Goal: Task Accomplishment & Management: Use online tool/utility

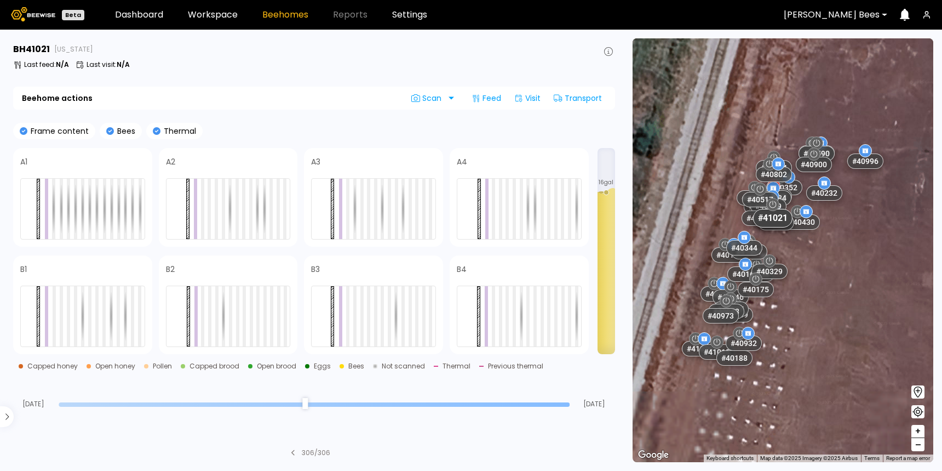
drag, startPoint x: 775, startPoint y: 275, endPoint x: 729, endPoint y: 151, distance: 131.9
click at [729, 151] on div "# 40620 # 40912 # 40557 # 41014 # 40828 # 40929 # 40921 # 40903 # 40271 # 40691…" at bounding box center [783, 250] width 301 height 424
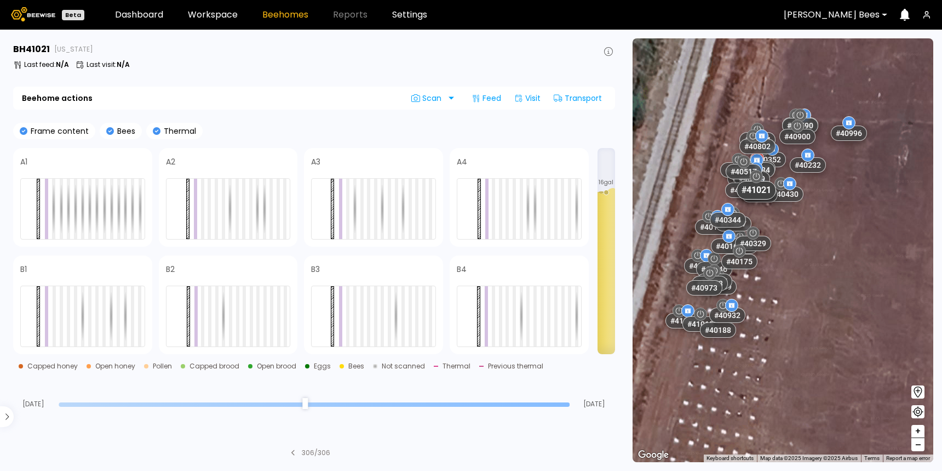
drag, startPoint x: 818, startPoint y: 325, endPoint x: 801, endPoint y: 296, distance: 32.9
click at [801, 296] on div "# 40620 # 40912 # 40557 # 41014 # 40828 # 40929 # 40921 # 40903 # 40271 # 40691…" at bounding box center [783, 250] width 301 height 424
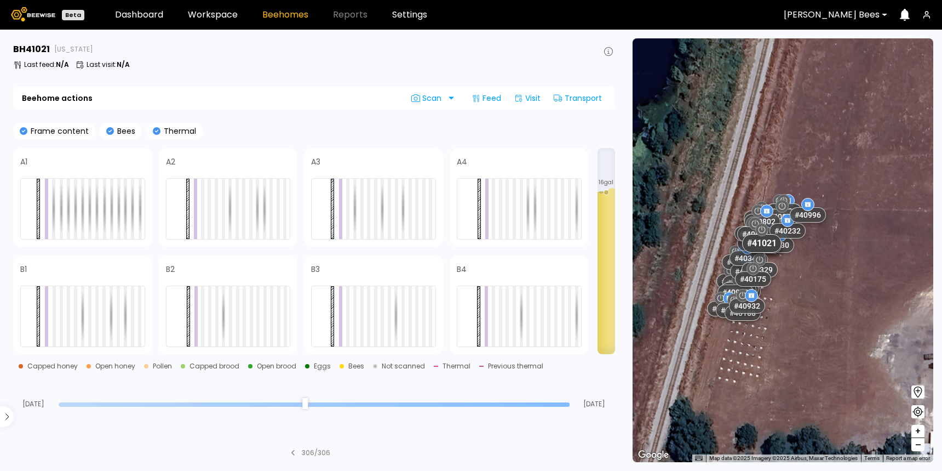
drag, startPoint x: 841, startPoint y: 288, endPoint x: 822, endPoint y: 288, distance: 18.6
click at [822, 288] on div "# 40620 # 40912 # 40557 # 41014 # 40828 # 40929 # 40921 # 40903 # 40271 # 40691…" at bounding box center [783, 250] width 301 height 424
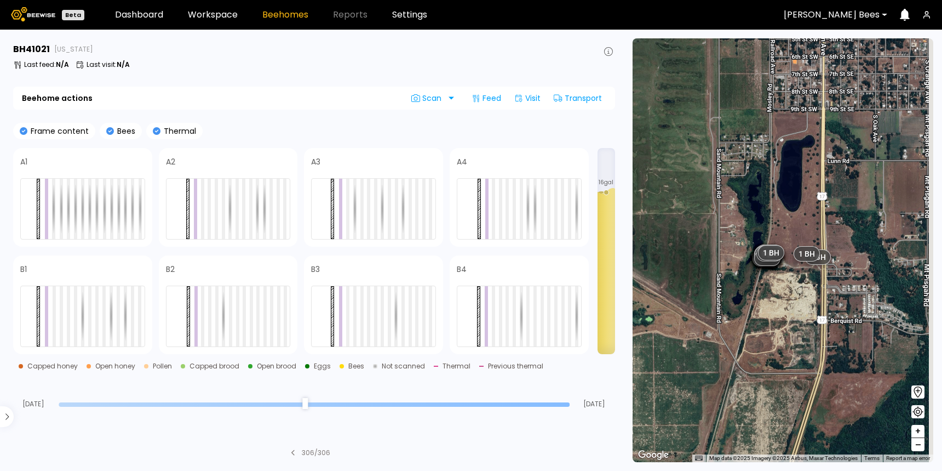
drag, startPoint x: 881, startPoint y: 336, endPoint x: 807, endPoint y: 296, distance: 83.9
click at [807, 296] on div "1 BH 1 BH 1 BH 1 BH 1 BH 1 BH 1 BH 1 BH 1 BH 1 BH 1 BH 1 BH 1 BH 1 BH 1 BH 1 BH…" at bounding box center [783, 250] width 301 height 424
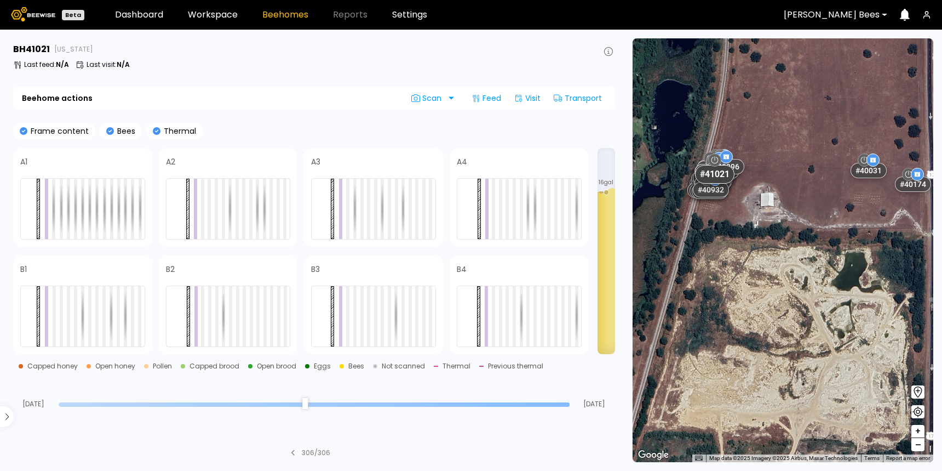
drag, startPoint x: 758, startPoint y: 331, endPoint x: 819, endPoint y: 303, distance: 66.9
click at [816, 304] on div "# 40620 # 40912 # 40557 # 41014 # 40828 # 40929 # 40921 # 40903 # 40271 # 40691…" at bounding box center [783, 250] width 301 height 424
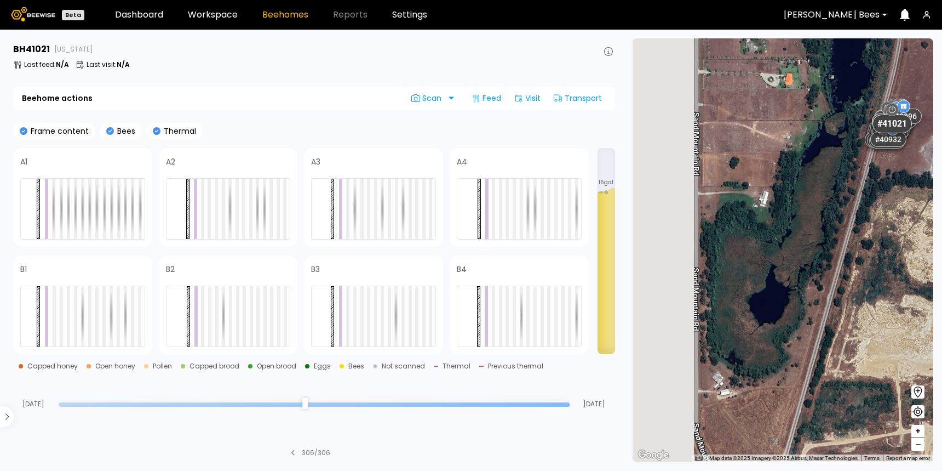
drag, startPoint x: 780, startPoint y: 295, endPoint x: 882, endPoint y: 282, distance: 102.2
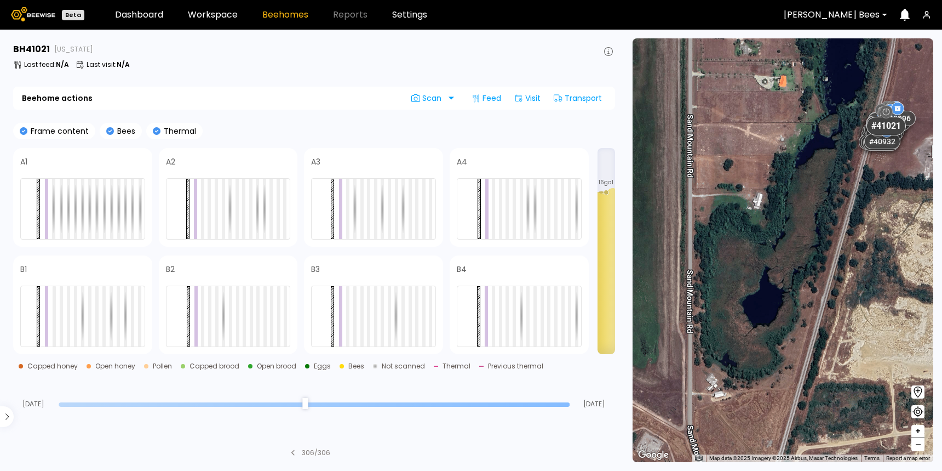
drag, startPoint x: 848, startPoint y: 223, endPoint x: 723, endPoint y: 288, distance: 140.7
click at [723, 287] on div "# 40620 # 40912 # 40557 # 41014 # 40828 # 40929 # 40921 # 40903 # 40271 # 40691…" at bounding box center [783, 250] width 301 height 424
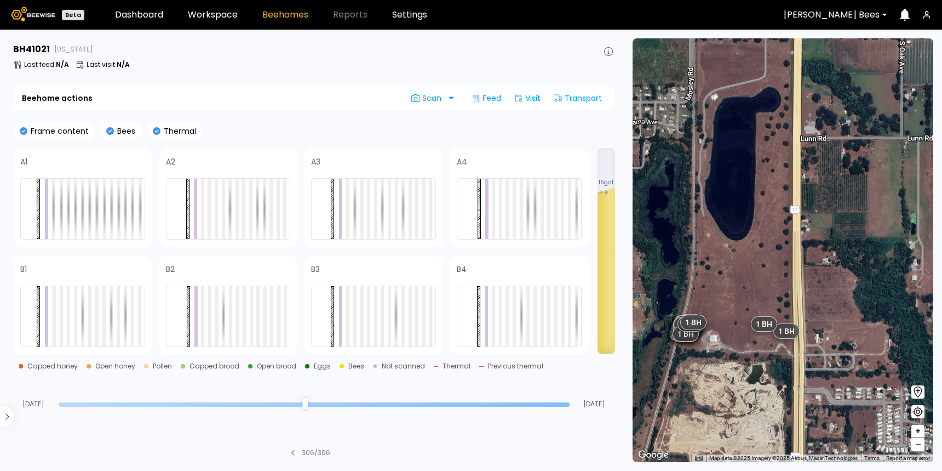
drag, startPoint x: 728, startPoint y: 233, endPoint x: 728, endPoint y: 295, distance: 61.9
click at [728, 295] on div "1 BH 1 BH 1 BH 1 BH 1 BH 1 BH 1 BH 1 BH 1 BH 1 BH 1 BH 1 BH 1 BH 1 BH 1 BH 1 BH…" at bounding box center [783, 250] width 301 height 424
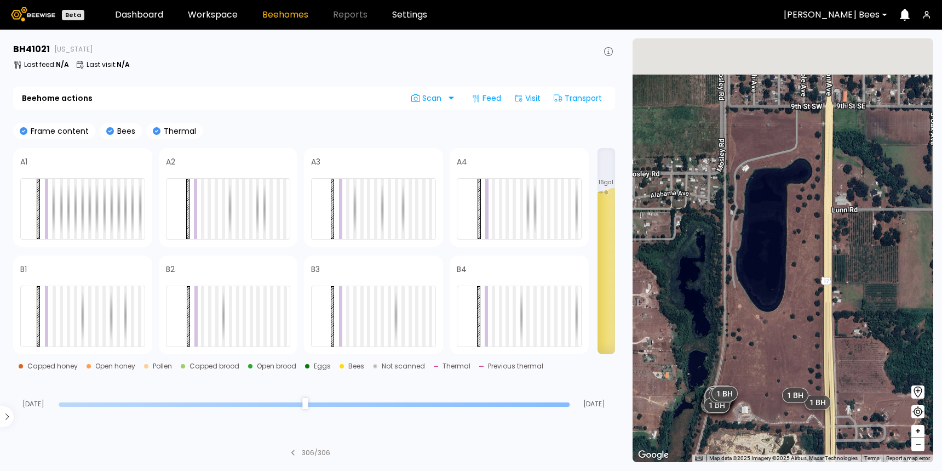
drag, startPoint x: 712, startPoint y: 247, endPoint x: 742, endPoint y: 319, distance: 79.1
click at [742, 319] on div "1 BH 1 BH 1 BH 1 BH 1 BH 1 BH 1 BH 1 BH 1 BH 1 BH 1 BH 1 BH 1 BH 1 BH 1 BH 1 BH…" at bounding box center [783, 250] width 301 height 424
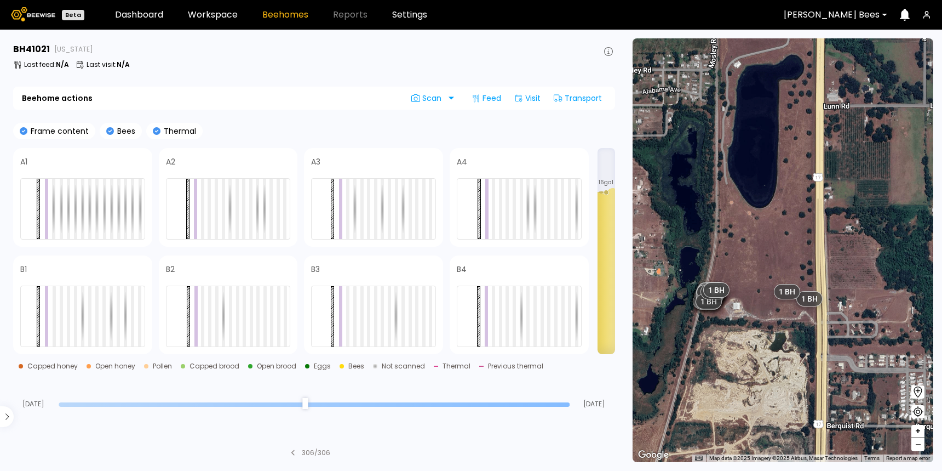
drag, startPoint x: 757, startPoint y: 351, endPoint x: 745, endPoint y: 207, distance: 144.6
click at [745, 207] on div "1 BH 1 BH 1 BH 1 BH 1 BH 1 BH 1 BH 1 BH 1 BH 1 BH 1 BH 1 BH 1 BH 1 BH 1 BH 1 BH…" at bounding box center [783, 250] width 301 height 424
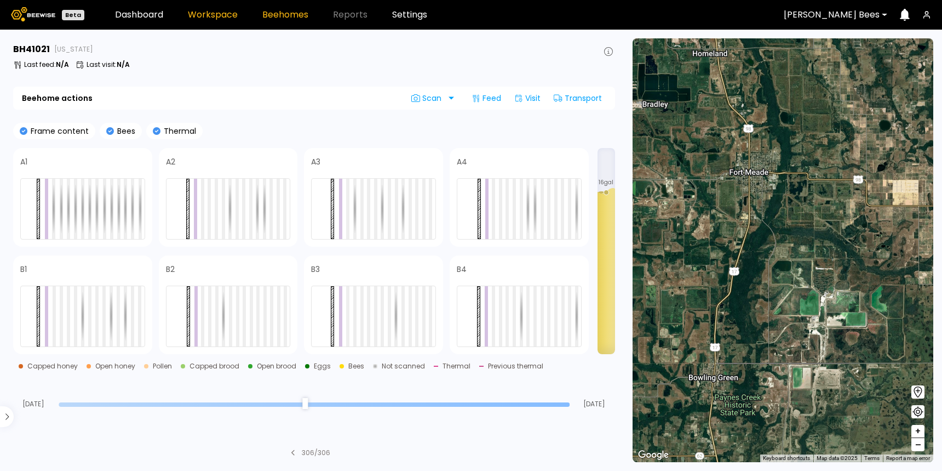
click at [204, 15] on link "Workspace" at bounding box center [213, 14] width 50 height 9
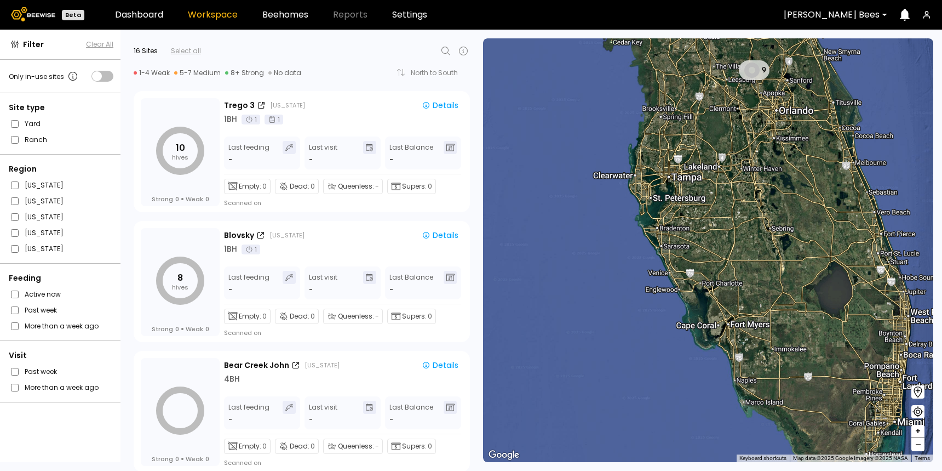
drag, startPoint x: 791, startPoint y: 349, endPoint x: 770, endPoint y: 316, distance: 39.4
click at [770, 316] on div "9" at bounding box center [708, 250] width 450 height 424
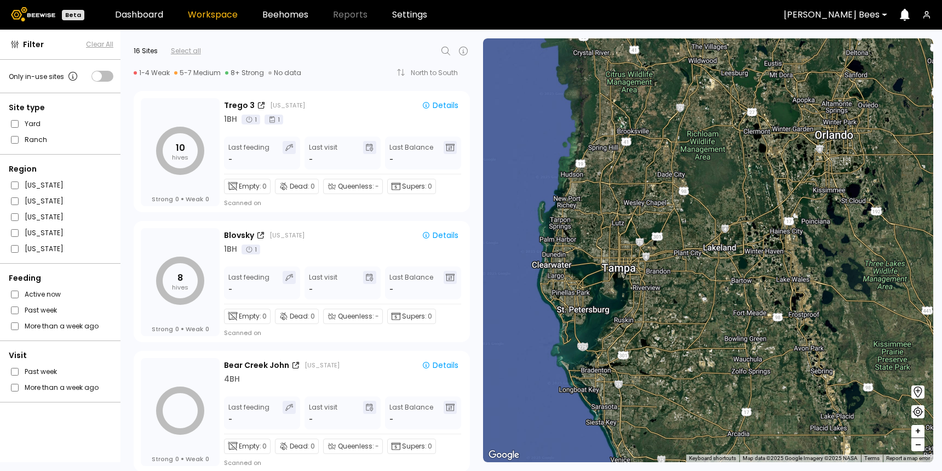
drag, startPoint x: 742, startPoint y: 168, endPoint x: 742, endPoint y: 243, distance: 75.1
click at [742, 241] on div at bounding box center [708, 250] width 450 height 424
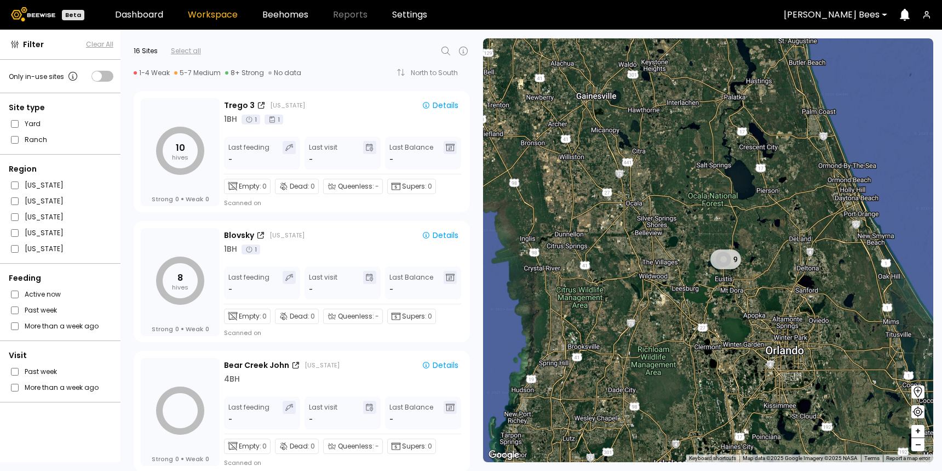
drag, startPoint x: 747, startPoint y: 197, endPoint x: 698, endPoint y: 263, distance: 83.0
click at [698, 263] on div "9" at bounding box center [708, 250] width 450 height 424
click at [278, 18] on link "Beehomes" at bounding box center [285, 14] width 46 height 9
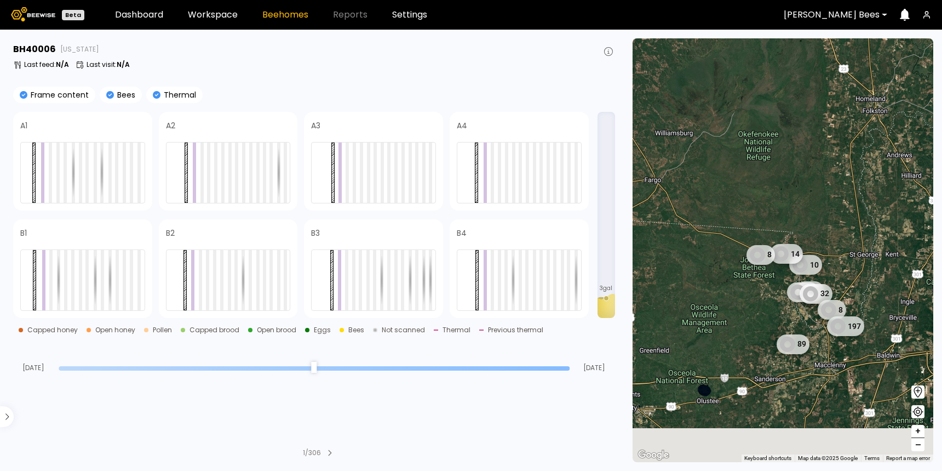
drag, startPoint x: 798, startPoint y: 390, endPoint x: 798, endPoint y: 310, distance: 80.5
click at [798, 311] on div "10 8 88 32 14 8 8 197 89" at bounding box center [783, 250] width 301 height 424
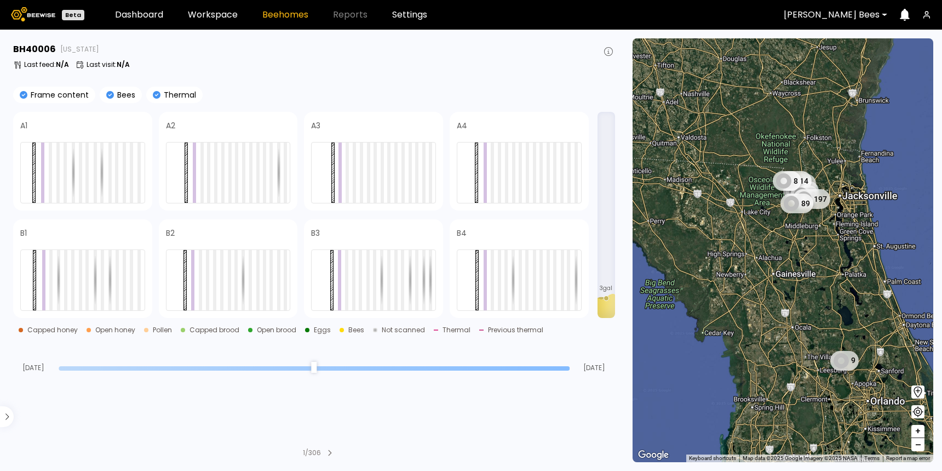
drag, startPoint x: 799, startPoint y: 367, endPoint x: 785, endPoint y: 244, distance: 123.6
click at [785, 244] on div "10 8 88 32 14 8 8 197 89 9" at bounding box center [783, 250] width 301 height 424
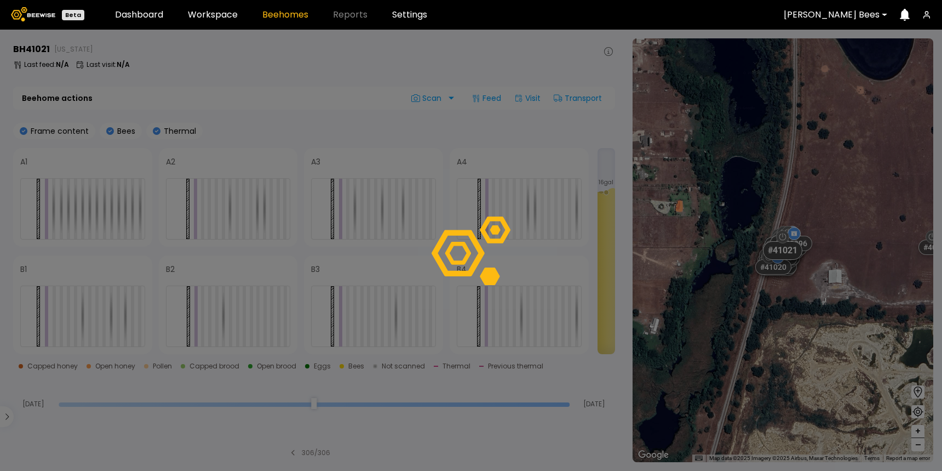
drag, startPoint x: 852, startPoint y: 255, endPoint x: 806, endPoint y: 298, distance: 62.0
click at [806, 298] on div at bounding box center [471, 250] width 942 height 441
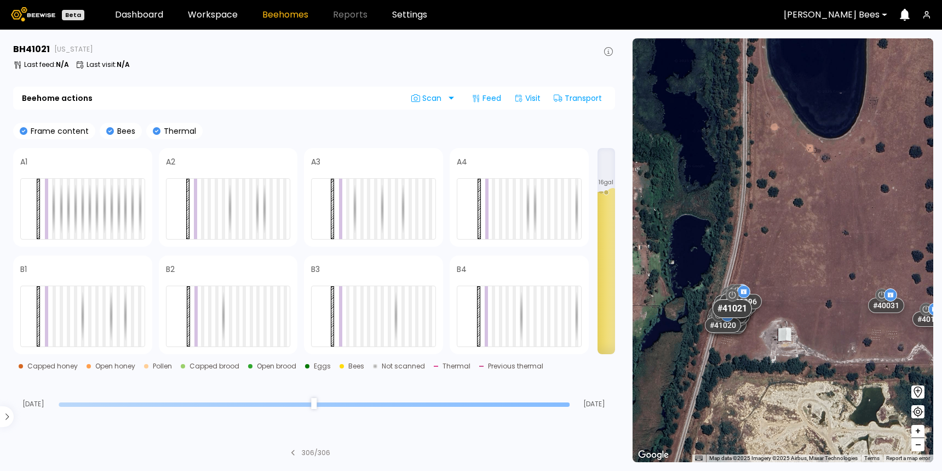
drag, startPoint x: 864, startPoint y: 235, endPoint x: 812, endPoint y: 295, distance: 79.2
click at [812, 295] on div "# 41015 # 40557 # 40416 # 40809 # 40993 # 40660 # 40142 # 40572 # 40122 # 40085…" at bounding box center [783, 250] width 301 height 424
click at [917, 391] on icon at bounding box center [919, 391] width 8 height 11
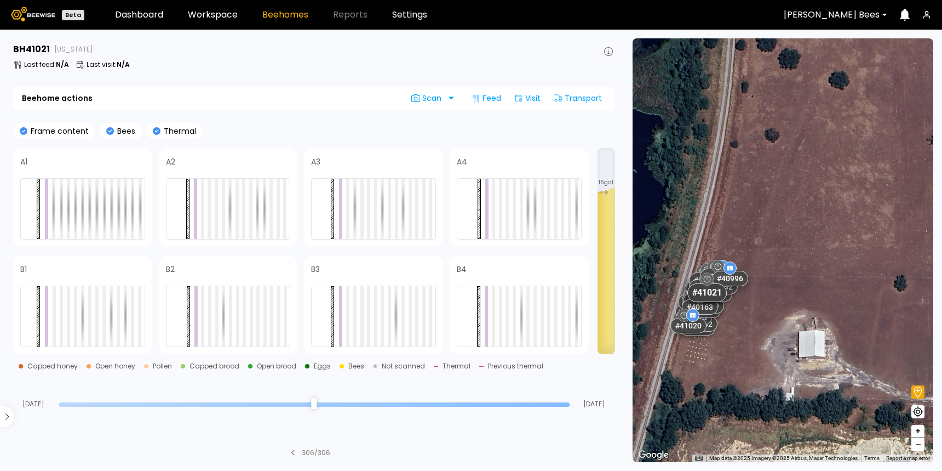
click at [779, 308] on div "# 41015 # 40557 # 40416 # 40809 # 40993 # 40660 # 40142 # 40572 # 40122 # 40085…" at bounding box center [783, 250] width 301 height 424
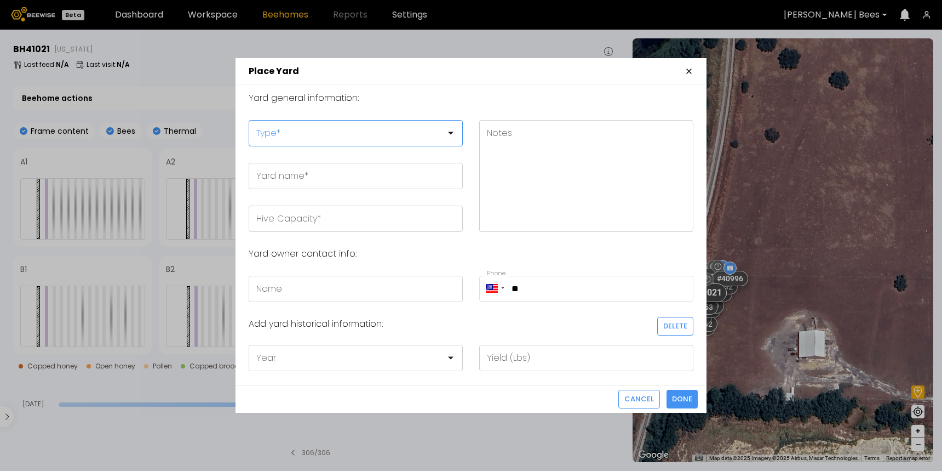
click at [322, 142] on div at bounding box center [351, 133] width 204 height 25
click at [316, 204] on div "Splits/Multipurpose Yard" at bounding box center [355, 206] width 201 height 7
click at [295, 176] on input "Yard name *" at bounding box center [355, 175] width 213 height 25
type input "**********"
click at [266, 224] on input "Hive Capacity *" at bounding box center [355, 218] width 213 height 25
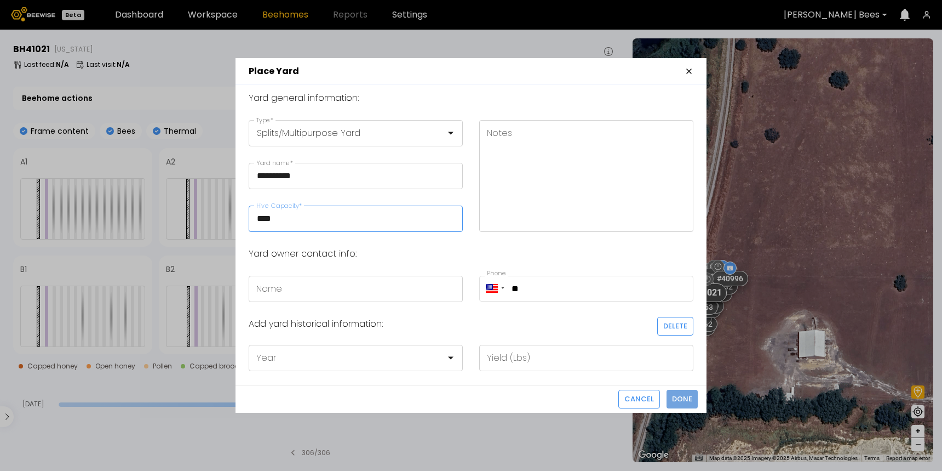
type input "****"
click at [687, 397] on span "Done" at bounding box center [682, 398] width 20 height 11
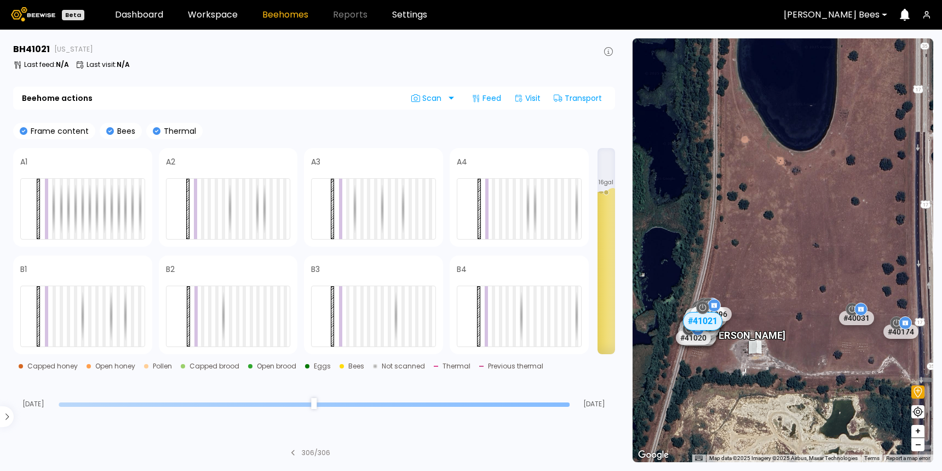
drag, startPoint x: 854, startPoint y: 348, endPoint x: 789, endPoint y: 349, distance: 64.7
click at [789, 349] on div "# 41015 # 40557 # 40416 # 40809 # 40993 # 40660 # 40142 # 40572 # 40122 # 40085…" at bounding box center [783, 250] width 301 height 424
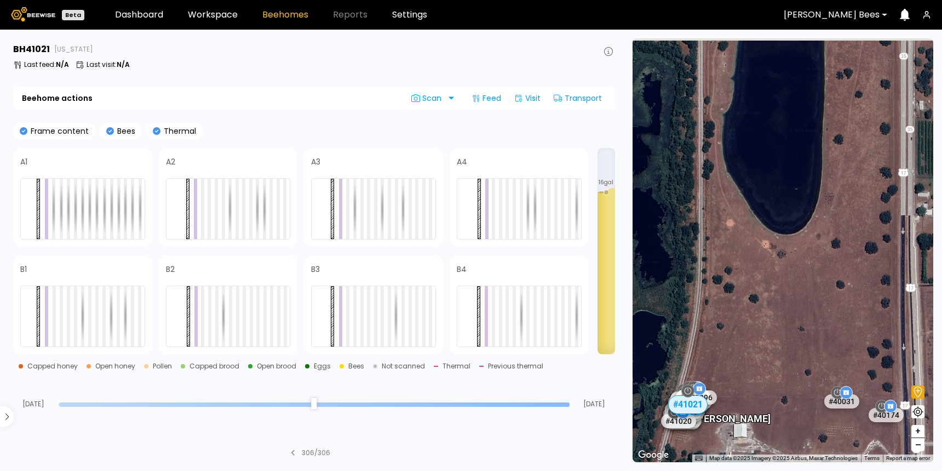
drag, startPoint x: 775, startPoint y: 277, endPoint x: 759, endPoint y: 366, distance: 90.2
click at [759, 366] on div "# 41015 # 40557 # 40416 # 40809 # 40993 # 40660 # 40142 # 40572 # 40122 # 40085…" at bounding box center [783, 250] width 301 height 424
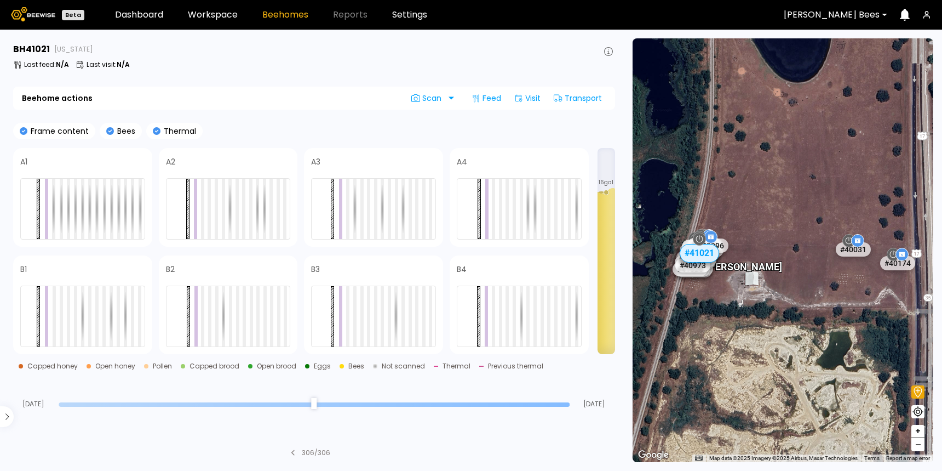
drag, startPoint x: 738, startPoint y: 235, endPoint x: 772, endPoint y: 329, distance: 100.7
click at [772, 329] on div "# 40085 # 40022 # 40882 # 40863 # 40571 # 40853 # 40984 # 41017 # 40992 # 40987…" at bounding box center [783, 250] width 301 height 424
